Goal: Task Accomplishment & Management: Use online tool/utility

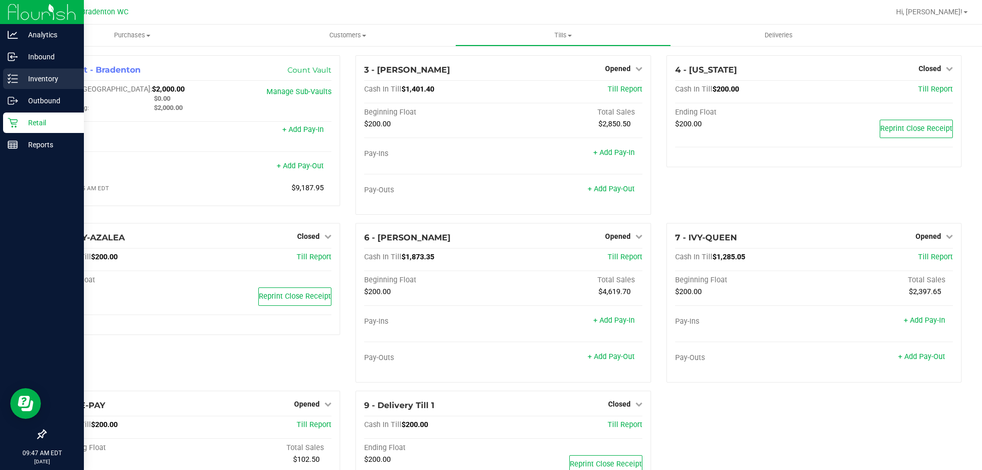
click at [46, 81] on p "Inventory" at bounding box center [48, 79] width 61 height 12
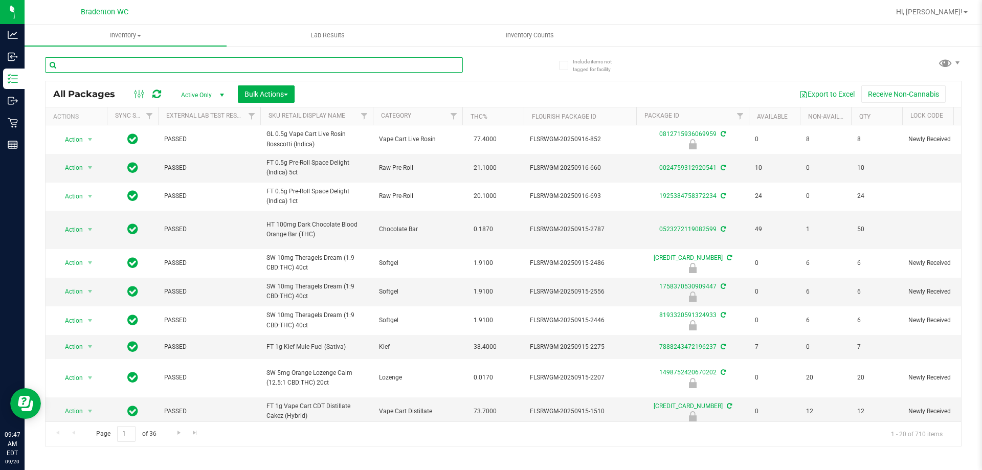
click at [141, 70] on input "text" at bounding box center [254, 64] width 418 height 15
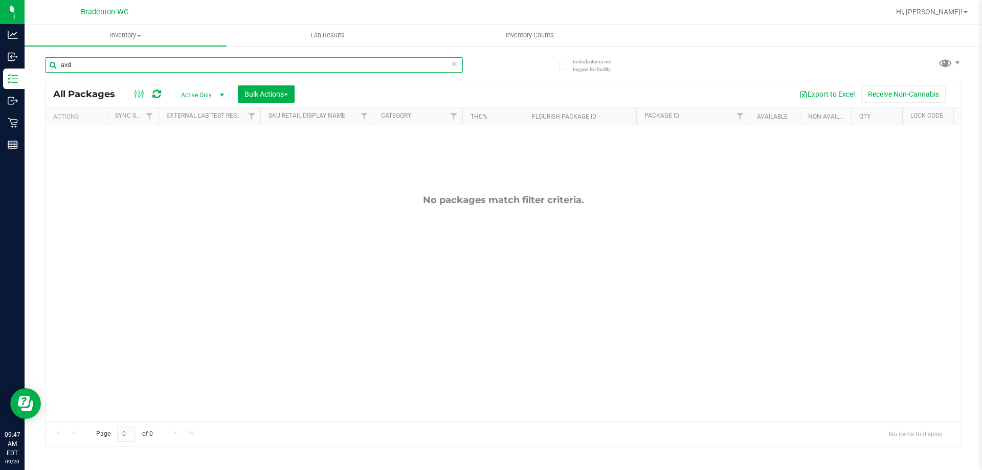
type input "avd"
click at [221, 96] on span "select" at bounding box center [222, 95] width 8 height 8
click at [198, 157] on li "All" at bounding box center [199, 156] width 55 height 15
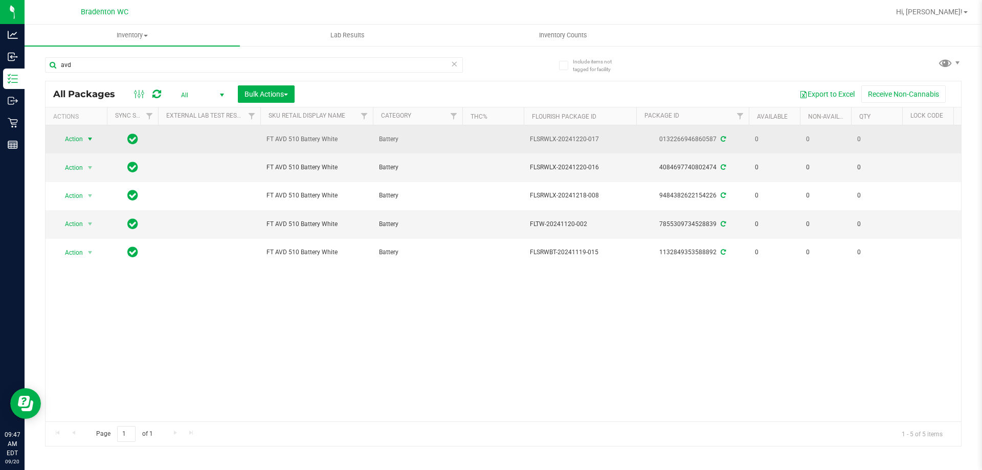
click at [74, 135] on span "Action" at bounding box center [70, 139] width 28 height 14
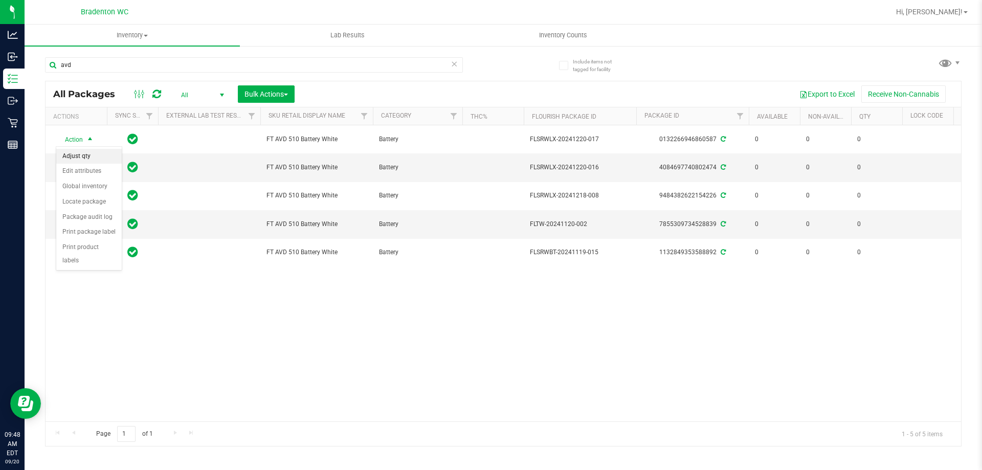
click at [83, 157] on li "Adjust qty" at bounding box center [88, 156] width 65 height 15
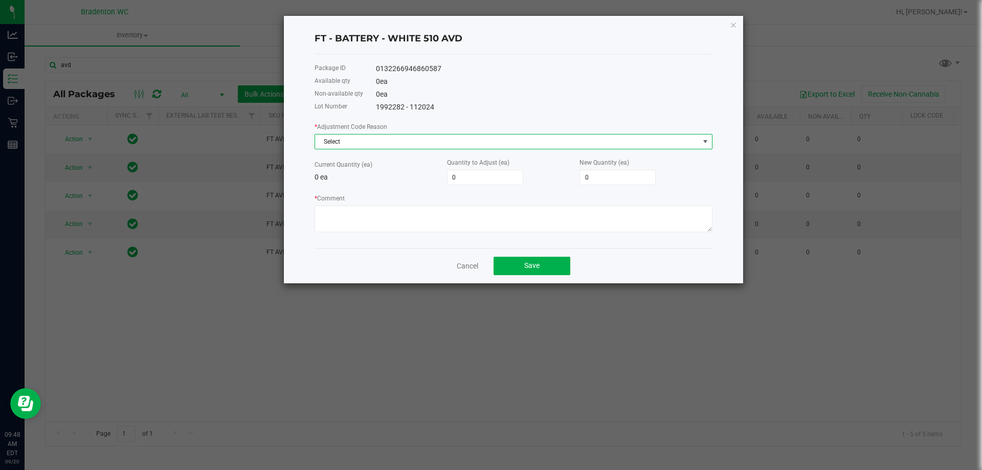
click at [384, 141] on span "Select" at bounding box center [507, 141] width 384 height 14
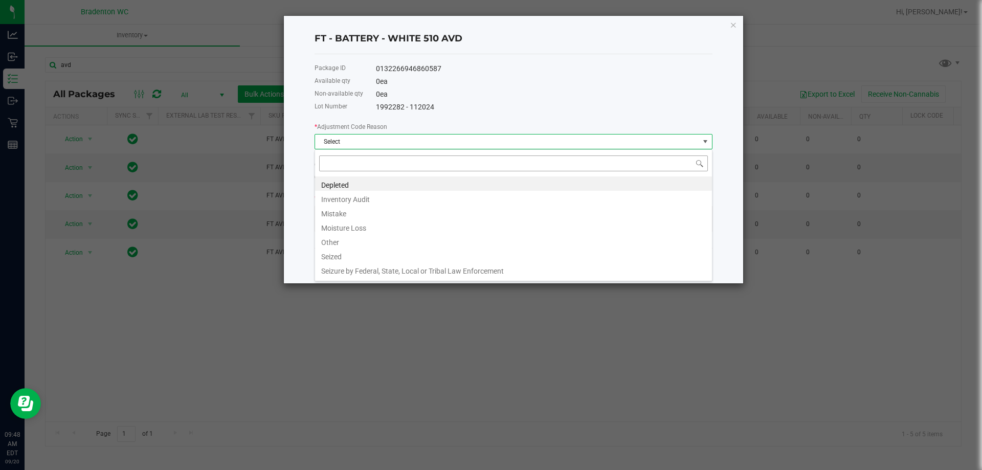
scroll to position [15, 398]
click at [344, 210] on li "Mistake" at bounding box center [513, 212] width 397 height 14
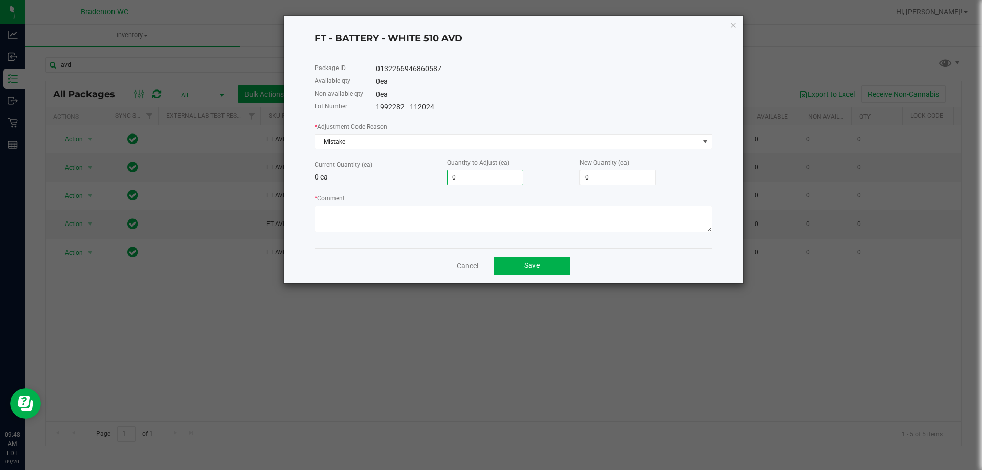
click at [472, 178] on input "0" at bounding box center [484, 177] width 75 height 14
type input "4"
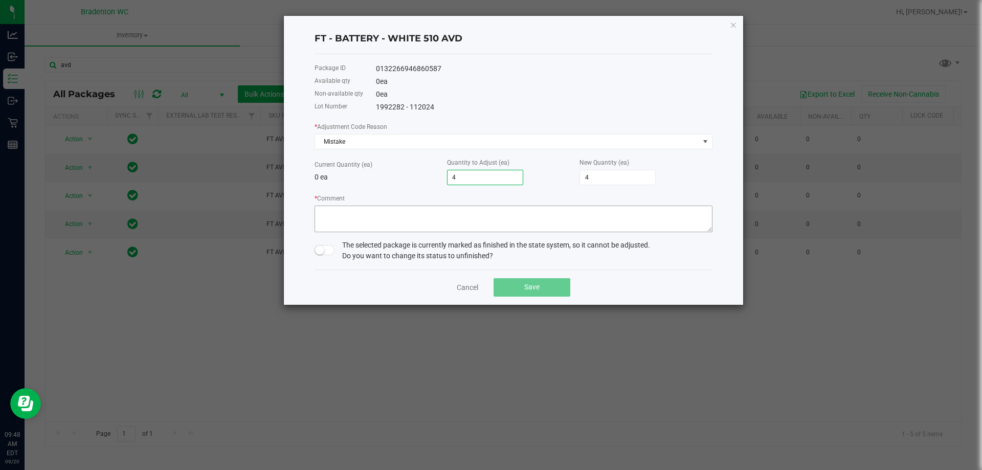
type input "4"
click at [388, 224] on textarea "* Comment" at bounding box center [513, 219] width 398 height 27
click at [322, 211] on textarea "* Comment" at bounding box center [513, 219] width 398 height 27
drag, startPoint x: 361, startPoint y: 216, endPoint x: 182, endPoint y: 190, distance: 181.3
click at [189, 194] on ngb-modal-window "FT - BATTERY - WHITE 510 AVD Package ID 0132266946860587 Available qty 0 ea Non…" at bounding box center [494, 235] width 989 height 470
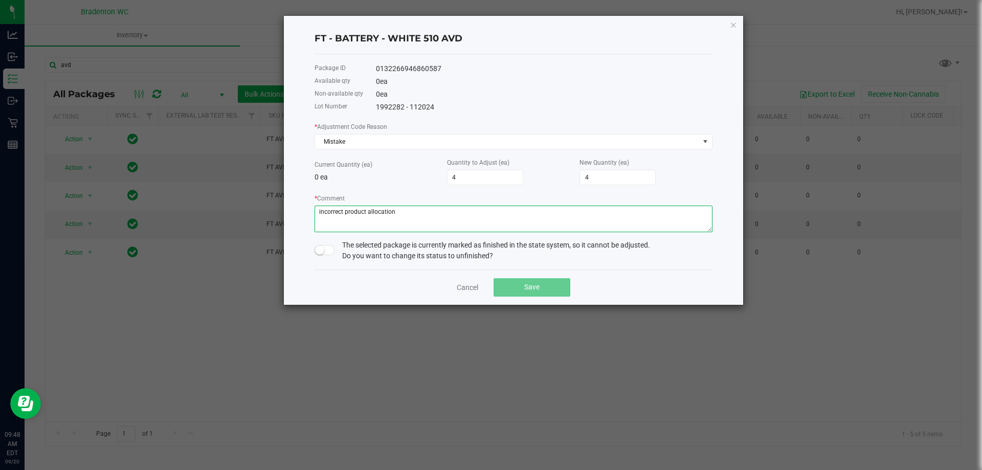
type textarea "incorrect product allocation"
click at [327, 250] on span at bounding box center [324, 250] width 20 height 10
click at [541, 282] on button "Save" at bounding box center [531, 287] width 77 height 18
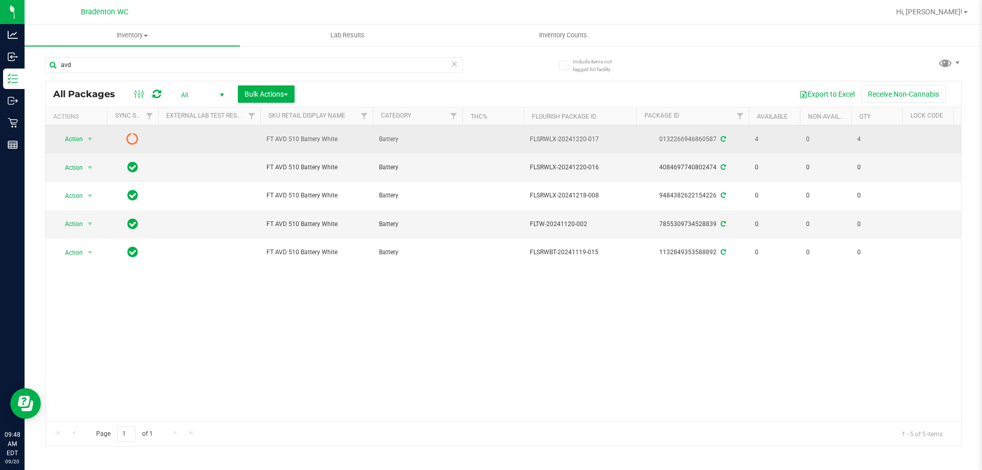
click at [132, 139] on icon at bounding box center [132, 138] width 12 height 12
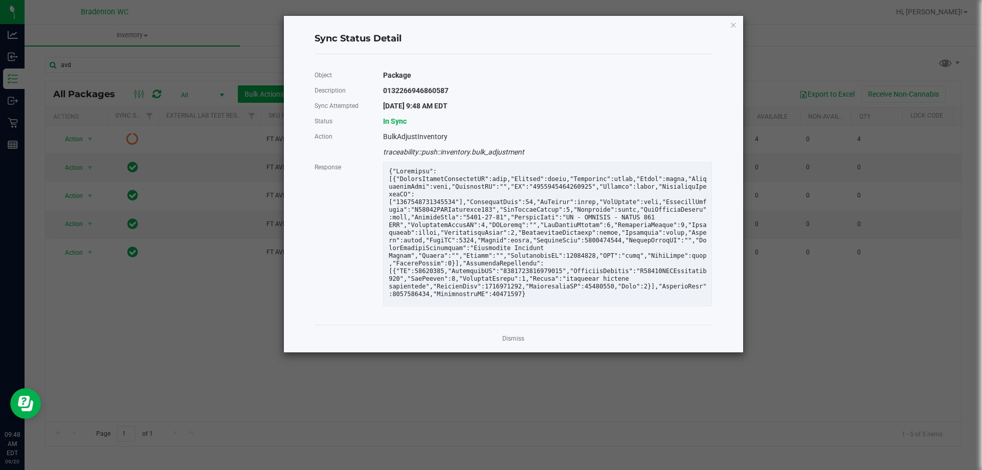
click at [508, 337] on link "Dismiss" at bounding box center [513, 338] width 22 height 9
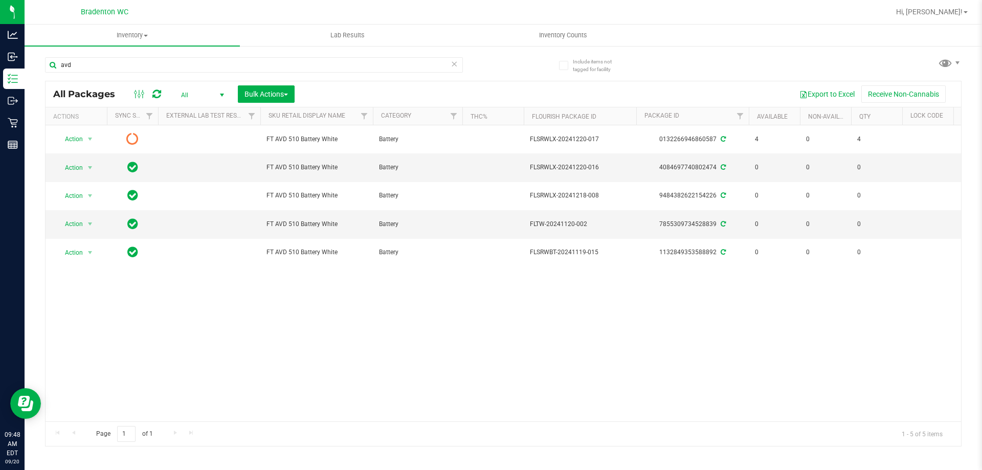
click at [160, 99] on icon at bounding box center [156, 94] width 9 height 10
click at [195, 98] on span "All" at bounding box center [200, 95] width 56 height 14
click at [192, 113] on li "Active Only" at bounding box center [199, 111] width 55 height 15
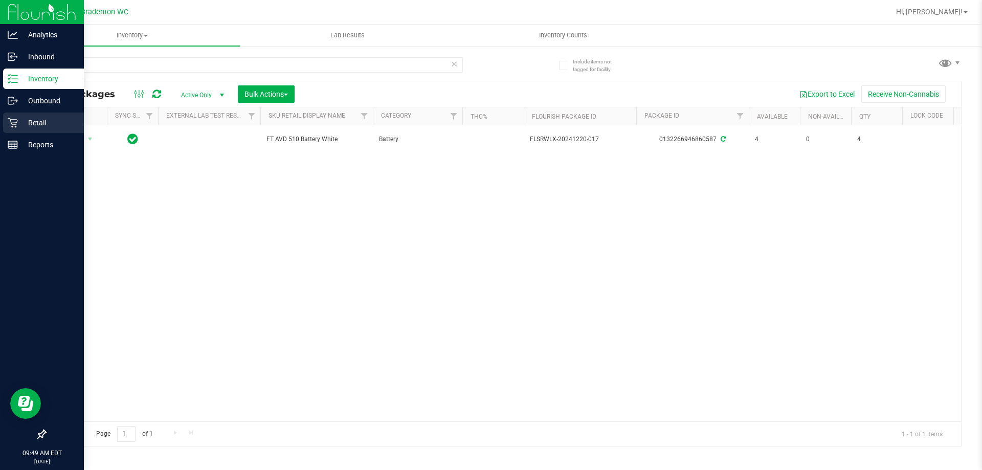
click at [24, 123] on p "Retail" at bounding box center [48, 123] width 61 height 12
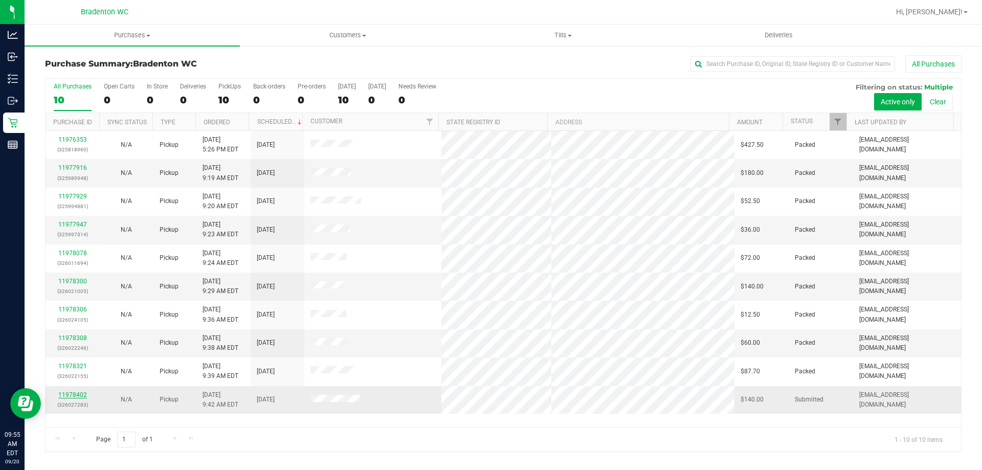
click at [70, 395] on link "11978402" at bounding box center [72, 394] width 29 height 7
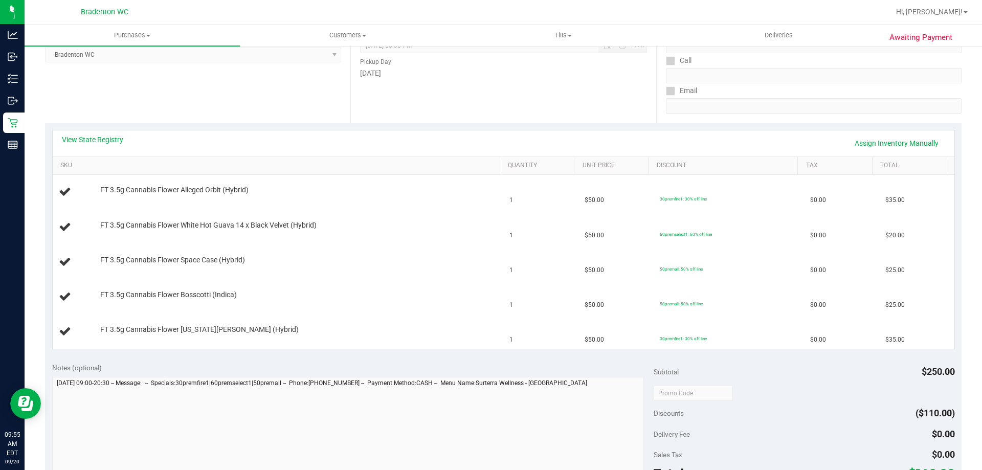
scroll to position [153, 0]
click at [112, 137] on link "View State Registry" at bounding box center [92, 139] width 61 height 10
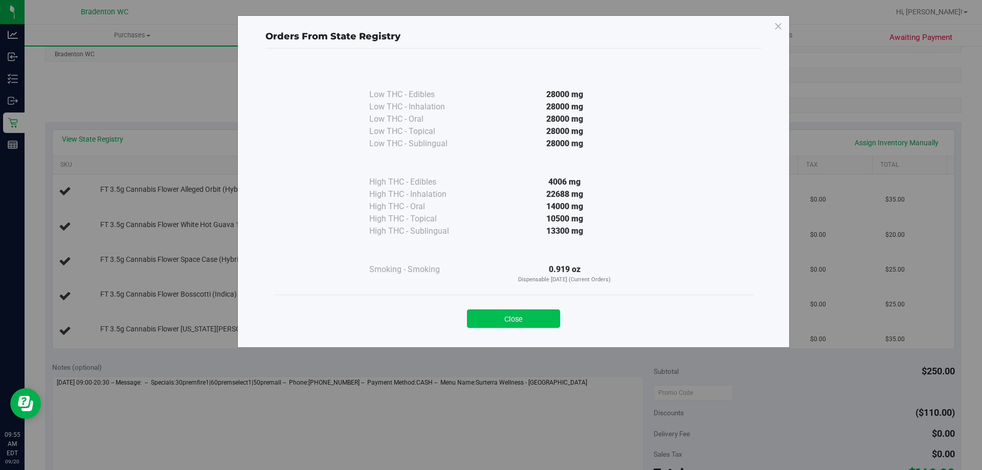
click at [533, 325] on button "Close" at bounding box center [513, 318] width 93 height 18
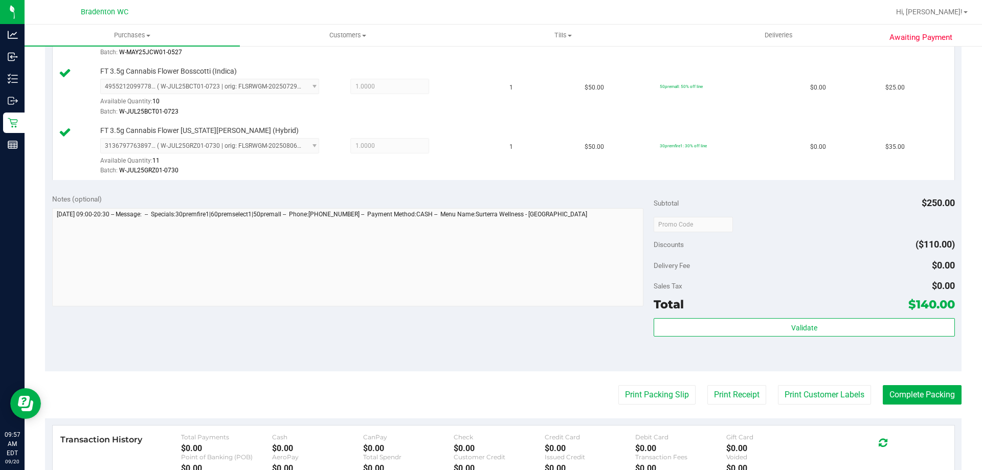
scroll to position [511, 0]
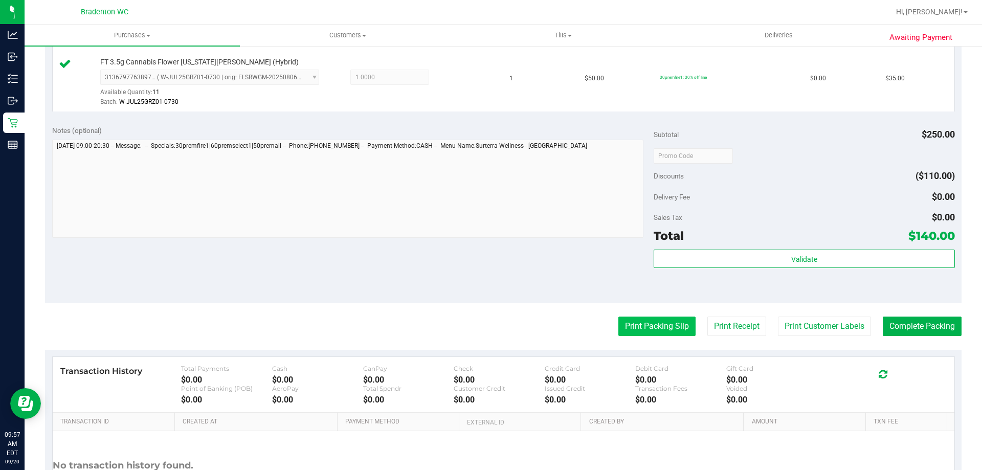
click at [670, 326] on button "Print Packing Slip" at bounding box center [656, 325] width 77 height 19
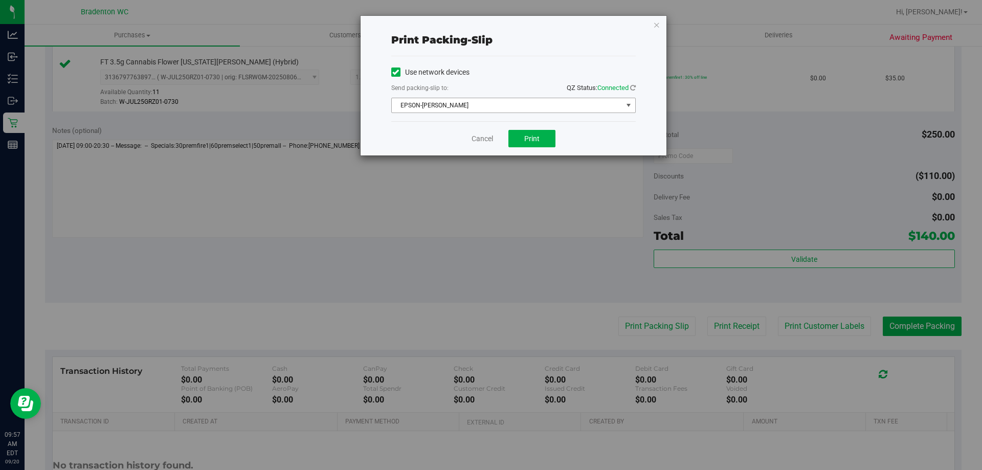
click at [500, 104] on span "EPSON-[PERSON_NAME]" at bounding box center [507, 105] width 231 height 14
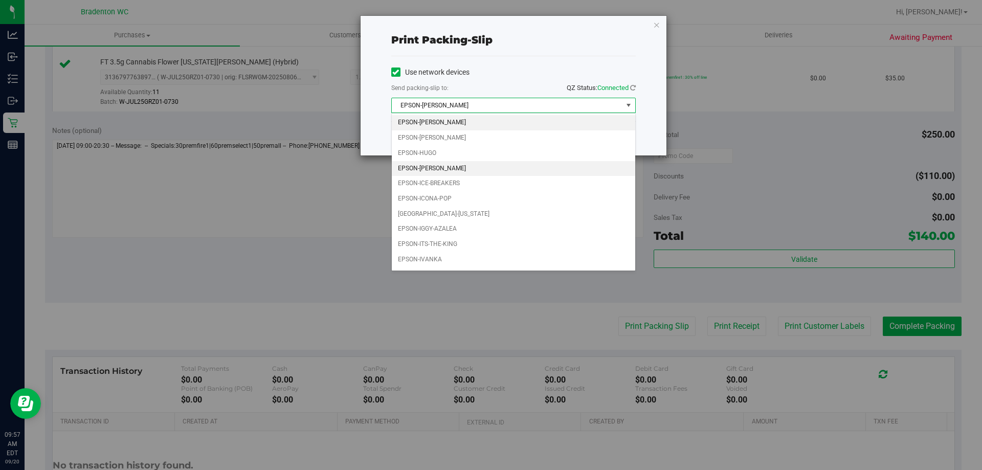
click at [438, 167] on li "EPSON-[PERSON_NAME]" at bounding box center [513, 168] width 243 height 15
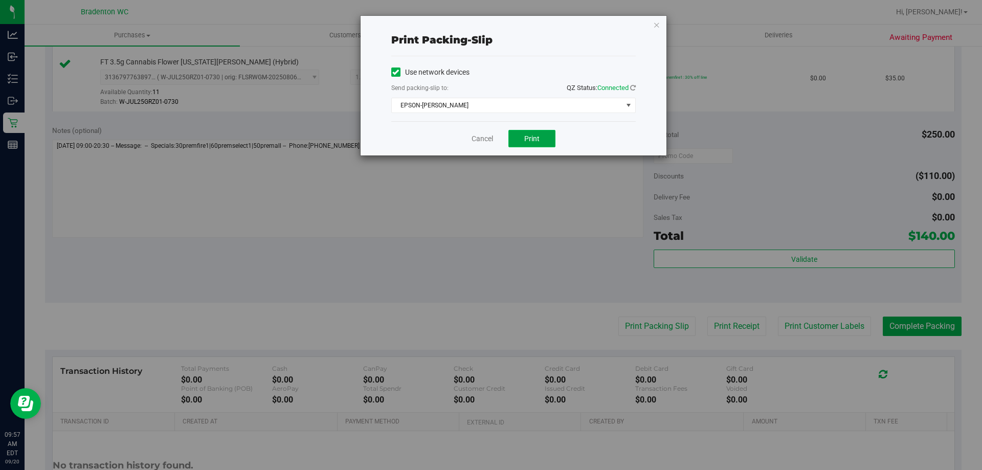
click at [544, 133] on button "Print" at bounding box center [531, 138] width 47 height 17
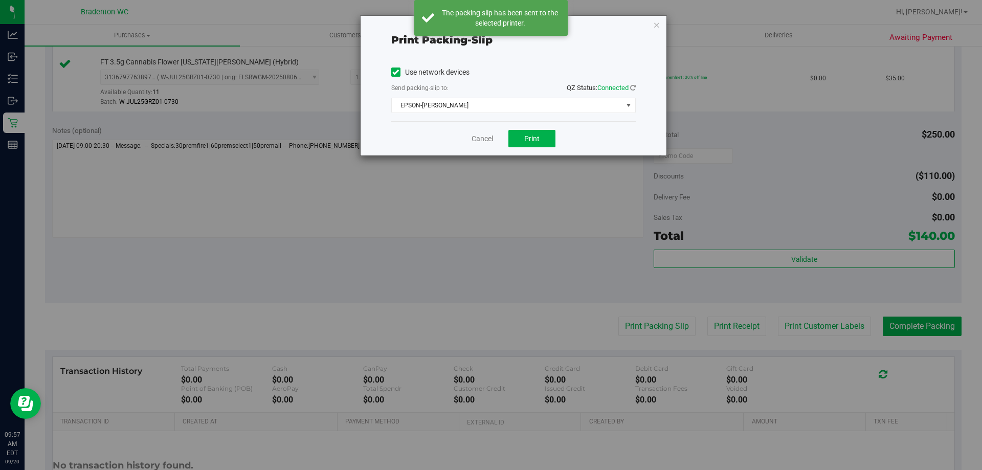
click at [660, 25] on div "Print packing-slip Use network devices Send packing-slip to: QZ Status: Connect…" at bounding box center [513, 86] width 306 height 140
click at [650, 22] on div "Print packing-slip Use network devices Send packing-slip to: QZ Status: Connect…" at bounding box center [513, 86] width 306 height 140
click at [656, 22] on icon "button" at bounding box center [656, 24] width 7 height 12
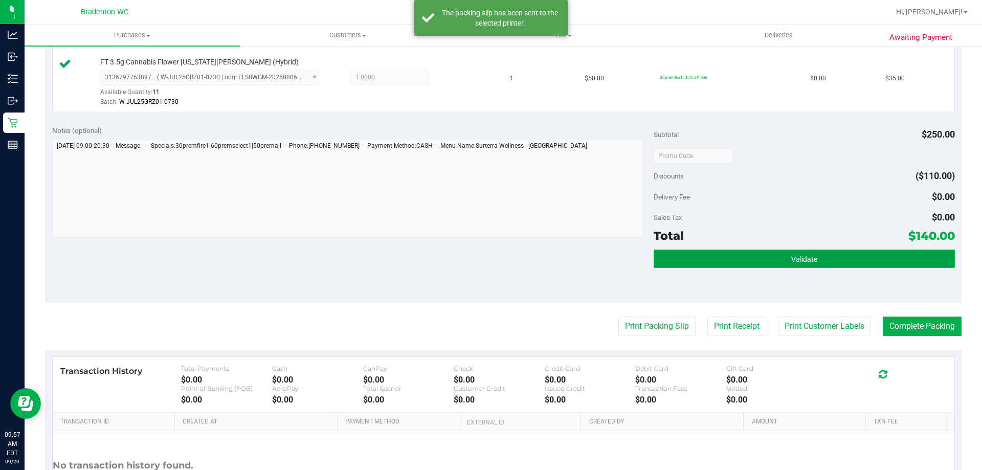
click at [846, 260] on button "Validate" at bounding box center [803, 258] width 301 height 18
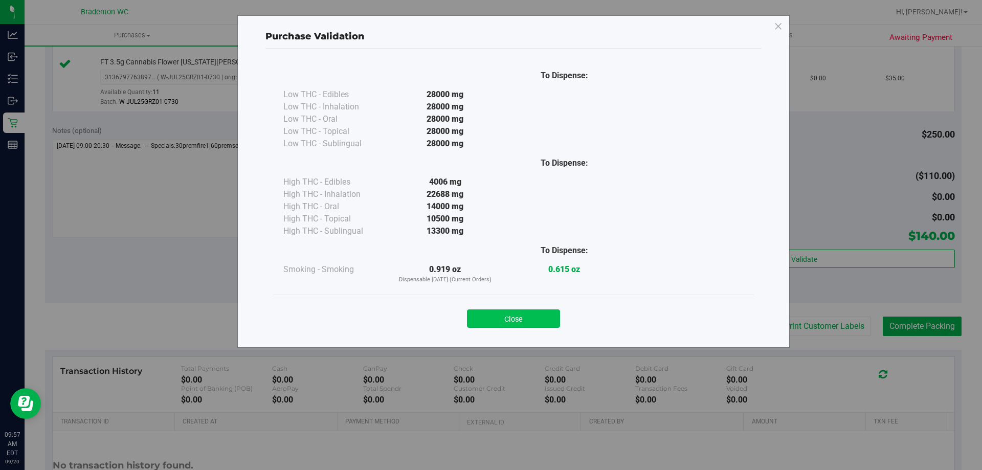
click at [525, 322] on button "Close" at bounding box center [513, 318] width 93 height 18
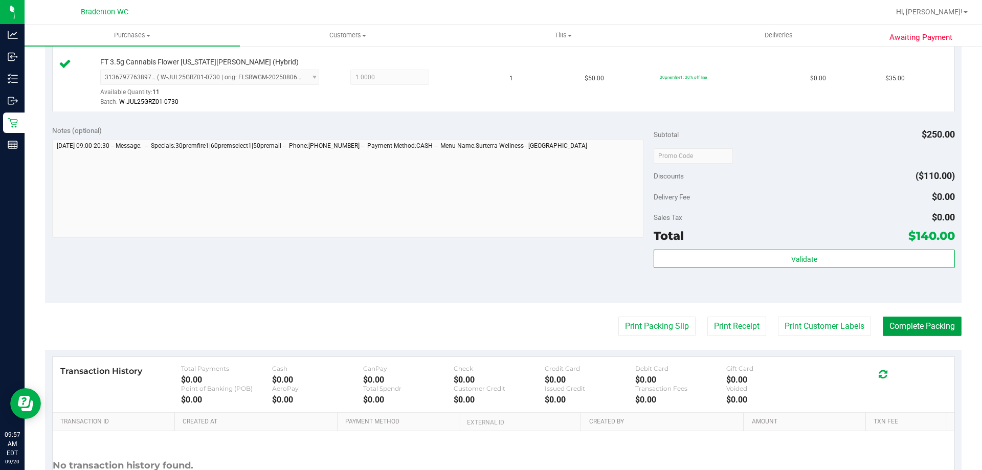
click at [935, 323] on button "Complete Packing" at bounding box center [921, 325] width 79 height 19
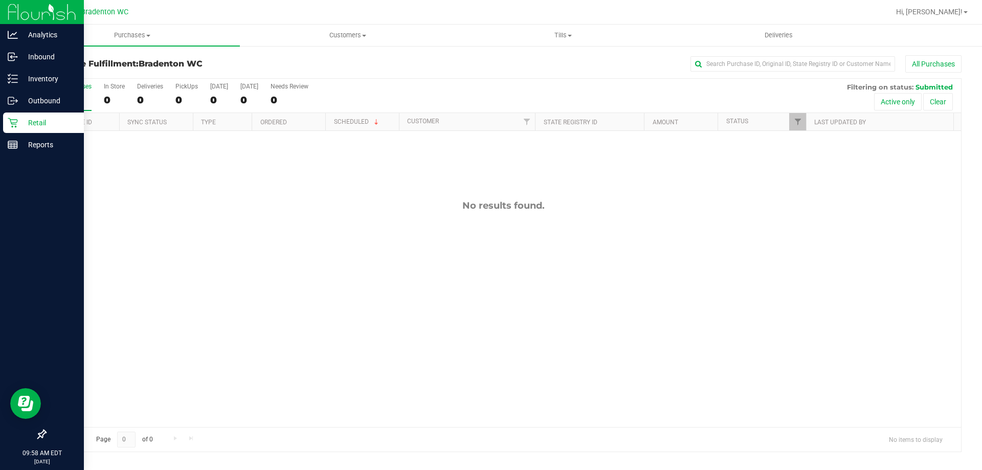
click at [30, 121] on p "Retail" at bounding box center [48, 123] width 61 height 12
